Goal: Information Seeking & Learning: Check status

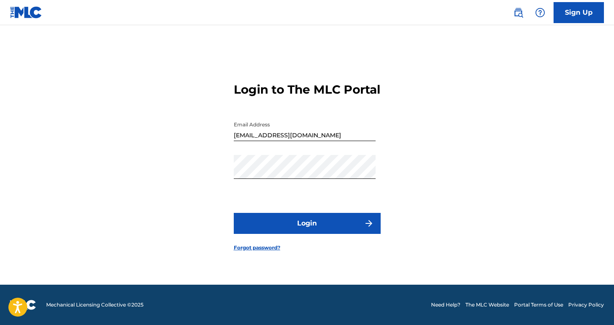
click at [313, 231] on button "Login" at bounding box center [307, 223] width 147 height 21
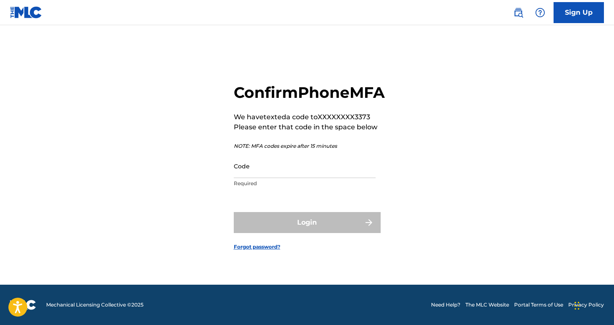
click at [306, 178] on input "Code" at bounding box center [305, 166] width 142 height 24
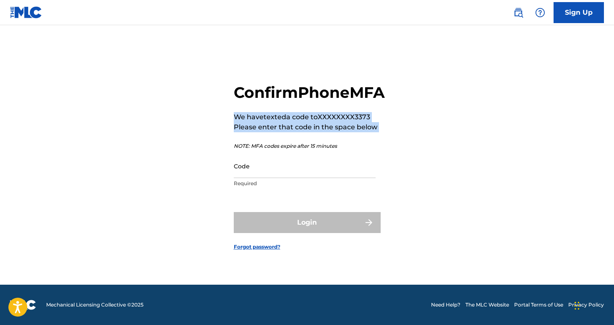
drag, startPoint x: 235, startPoint y: 120, endPoint x: 367, endPoint y: 144, distance: 133.9
click at [367, 144] on div "Confirm Phone MFA We have texted a code to XXXXXXXX3373 Please enter that code …" at bounding box center [309, 137] width 151 height 109
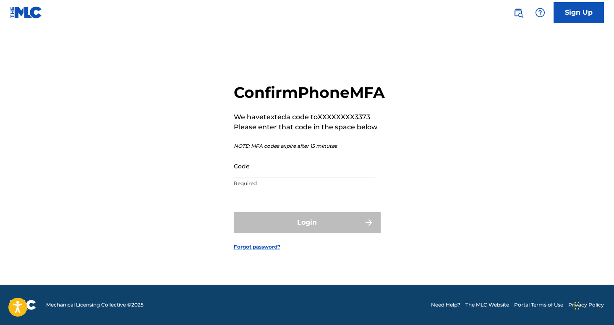
click at [278, 178] on input "Code" at bounding box center [305, 166] width 142 height 24
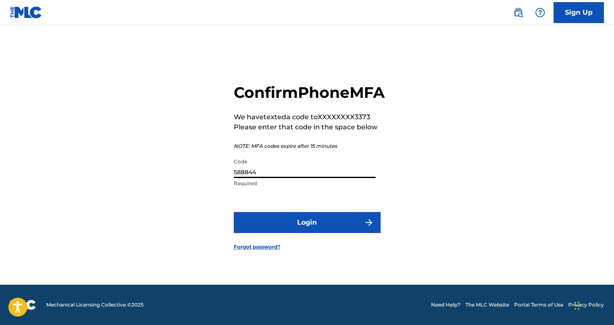
type input "588844"
click at [285, 230] on button "Login" at bounding box center [307, 222] width 147 height 21
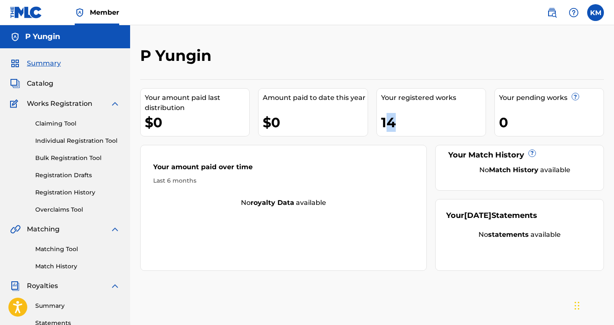
click at [391, 124] on div "14" at bounding box center [433, 122] width 104 height 19
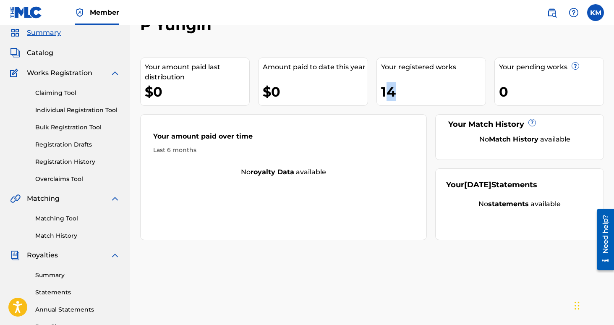
scroll to position [44, 0]
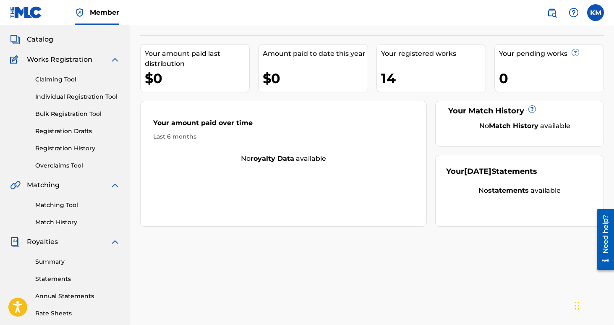
click at [57, 256] on div "Summary Statements Annual Statements Rate Sheets" at bounding box center [65, 282] width 110 height 71
click at [57, 262] on link "Summary" at bounding box center [77, 261] width 85 height 9
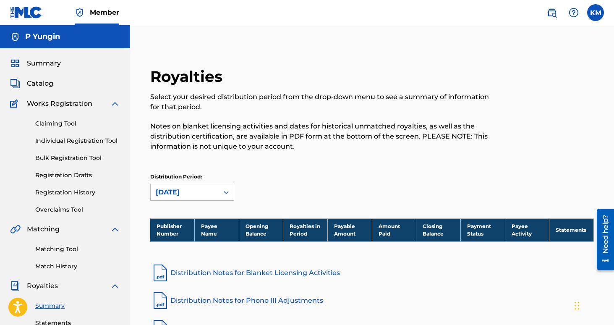
click at [59, 282] on div "Royalties" at bounding box center [65, 286] width 110 height 10
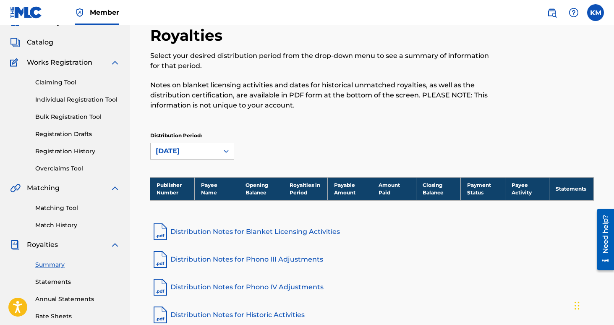
scroll to position [51, 0]
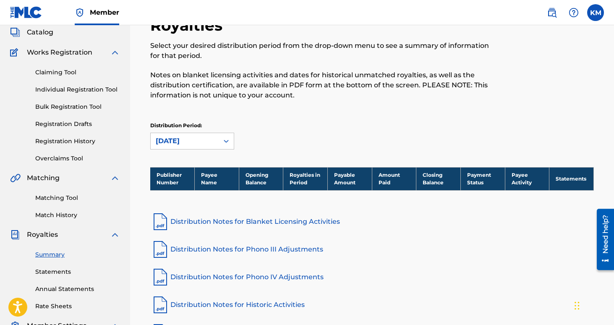
click at [68, 266] on div "Summary Statements Annual Statements Rate Sheets" at bounding box center [65, 275] width 110 height 71
click at [64, 268] on link "Statements" at bounding box center [77, 271] width 85 height 9
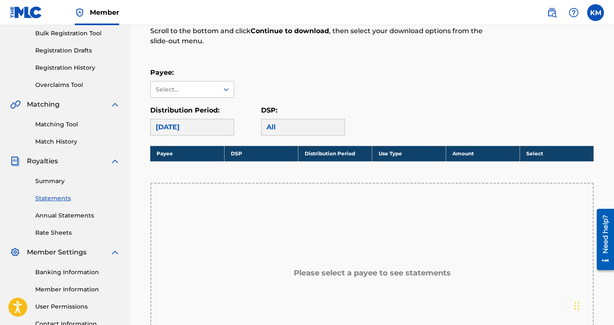
scroll to position [129, 0]
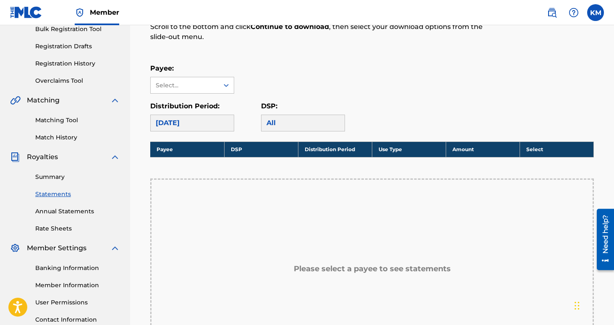
click at [197, 125] on div "[DATE]" at bounding box center [192, 123] width 84 height 17
click at [199, 92] on div "Select..." at bounding box center [185, 85] width 68 height 16
click at [62, 138] on link "Match History" at bounding box center [77, 137] width 85 height 9
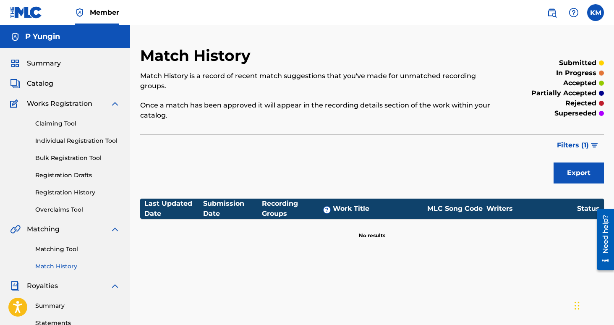
click at [44, 78] on span "Catalog" at bounding box center [40, 83] width 26 height 10
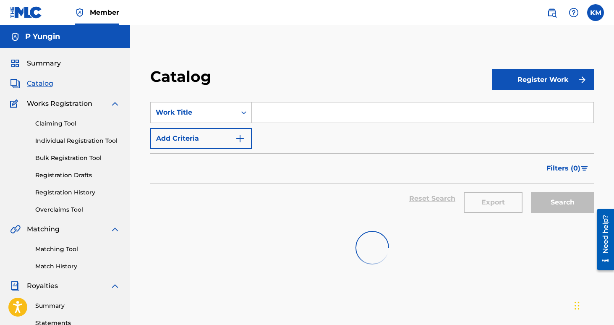
click at [55, 60] on span "Summary" at bounding box center [44, 63] width 34 height 10
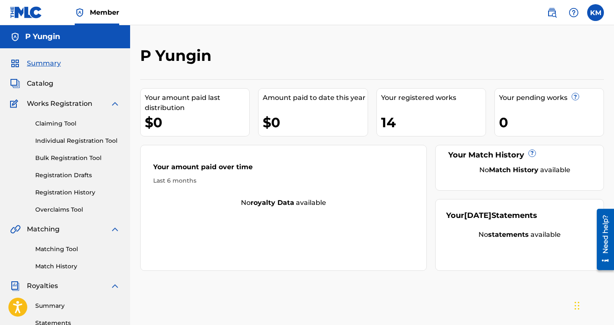
click at [387, 109] on div "Your registered works 14" at bounding box center [431, 112] width 110 height 48
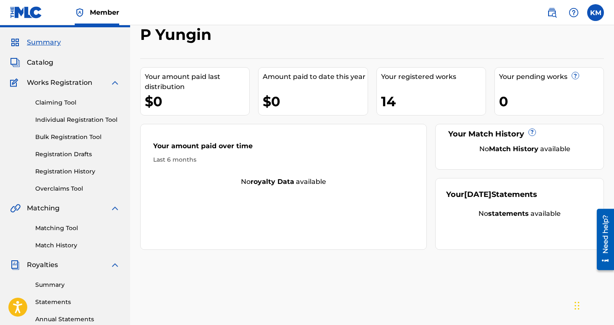
click at [86, 182] on div "Claiming Tool Individual Registration Tool Bulk Registration Tool Registration …" at bounding box center [65, 140] width 110 height 105
click at [82, 177] on div "Claiming Tool Individual Registration Tool Bulk Registration Tool Registration …" at bounding box center [65, 140] width 110 height 105
click at [80, 171] on link "Registration History" at bounding box center [77, 171] width 85 height 9
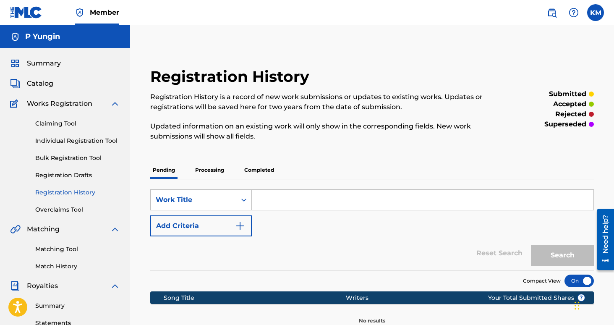
click at [60, 207] on link "Overclaims Tool" at bounding box center [77, 209] width 85 height 9
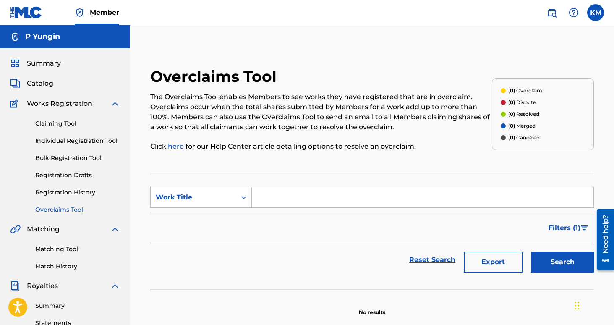
click at [84, 156] on link "Bulk Registration Tool" at bounding box center [77, 158] width 85 height 9
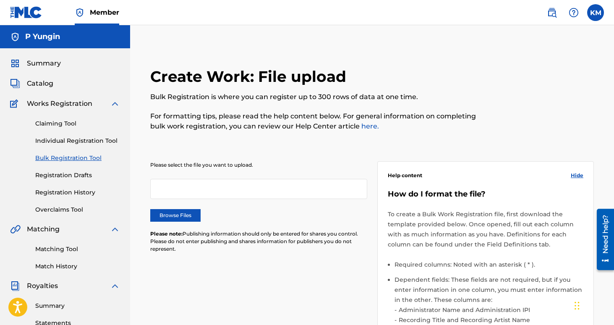
click at [86, 143] on link "Individual Registration Tool" at bounding box center [77, 140] width 85 height 9
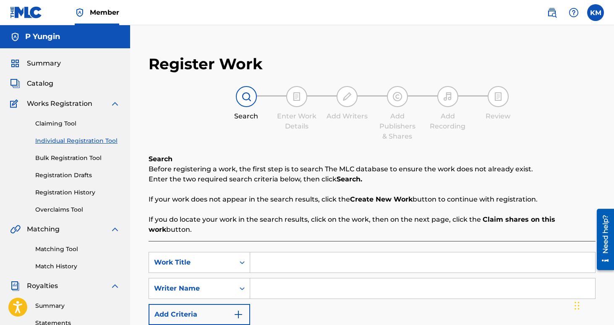
click at [65, 104] on span "Works Registration" at bounding box center [59, 104] width 65 height 10
click at [131, 97] on div "Register Work Search Enter Work Details Add Writers Add Publishers & Shares Add…" at bounding box center [372, 263] width 484 height 434
click at [117, 99] on img at bounding box center [115, 104] width 10 height 10
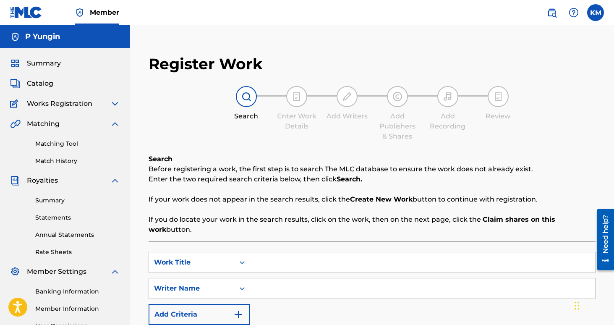
click at [45, 79] on span "Catalog" at bounding box center [40, 83] width 26 height 10
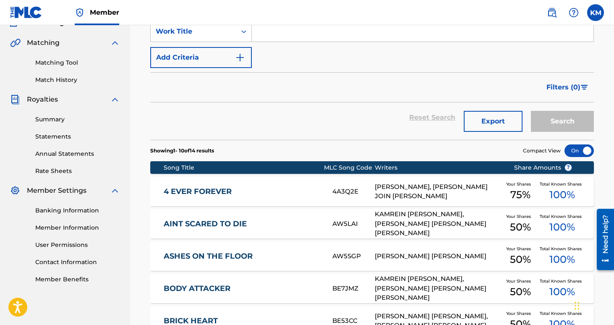
scroll to position [89, 0]
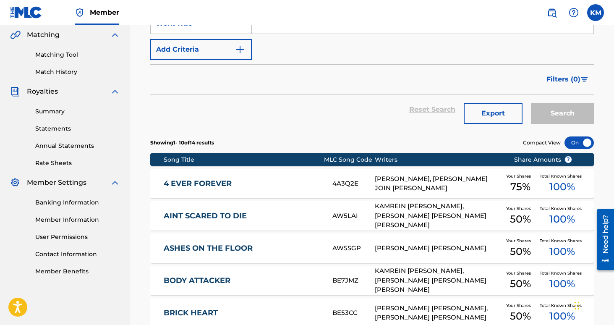
click at [65, 129] on link "Statements" at bounding box center [77, 128] width 85 height 9
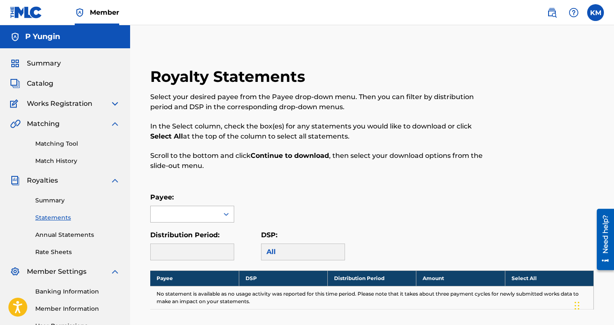
click at [212, 217] on div at bounding box center [185, 214] width 68 height 16
click at [278, 195] on div "Payee: Use Up and Down to choose options, press Enter to select the currently f…" at bounding box center [372, 207] width 444 height 30
click at [231, 245] on div at bounding box center [192, 251] width 84 height 17
click at [279, 250] on div "All" at bounding box center [303, 251] width 84 height 17
click at [64, 203] on link "Summary" at bounding box center [77, 200] width 85 height 9
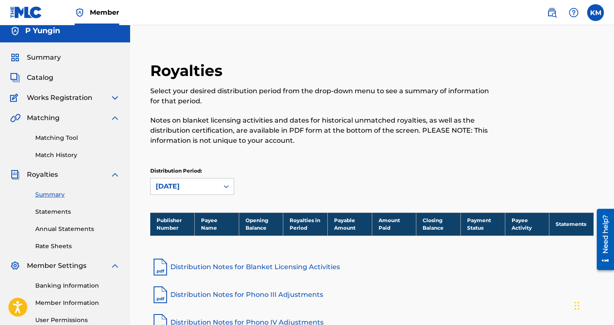
scroll to position [109, 0]
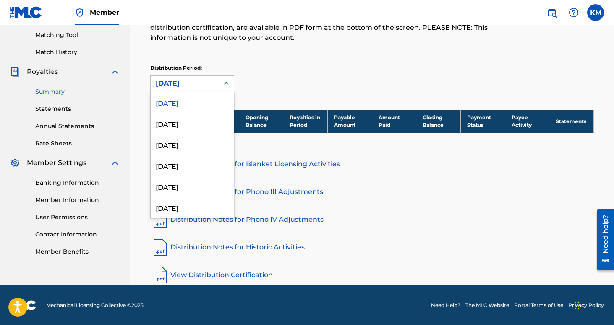
click at [209, 86] on div "[DATE]" at bounding box center [185, 83] width 58 height 10
click at [188, 202] on div "[DATE]" at bounding box center [192, 207] width 83 height 21
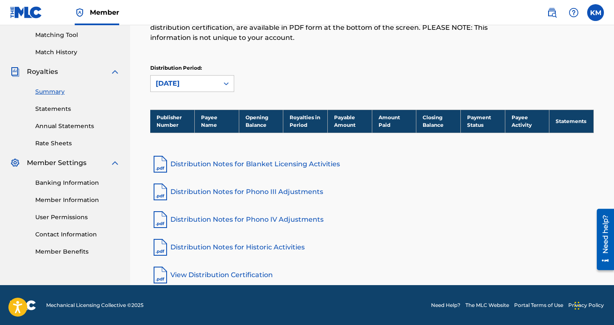
click at [77, 250] on link "Member Benefits" at bounding box center [77, 251] width 85 height 9
